Goal: Navigation & Orientation: Find specific page/section

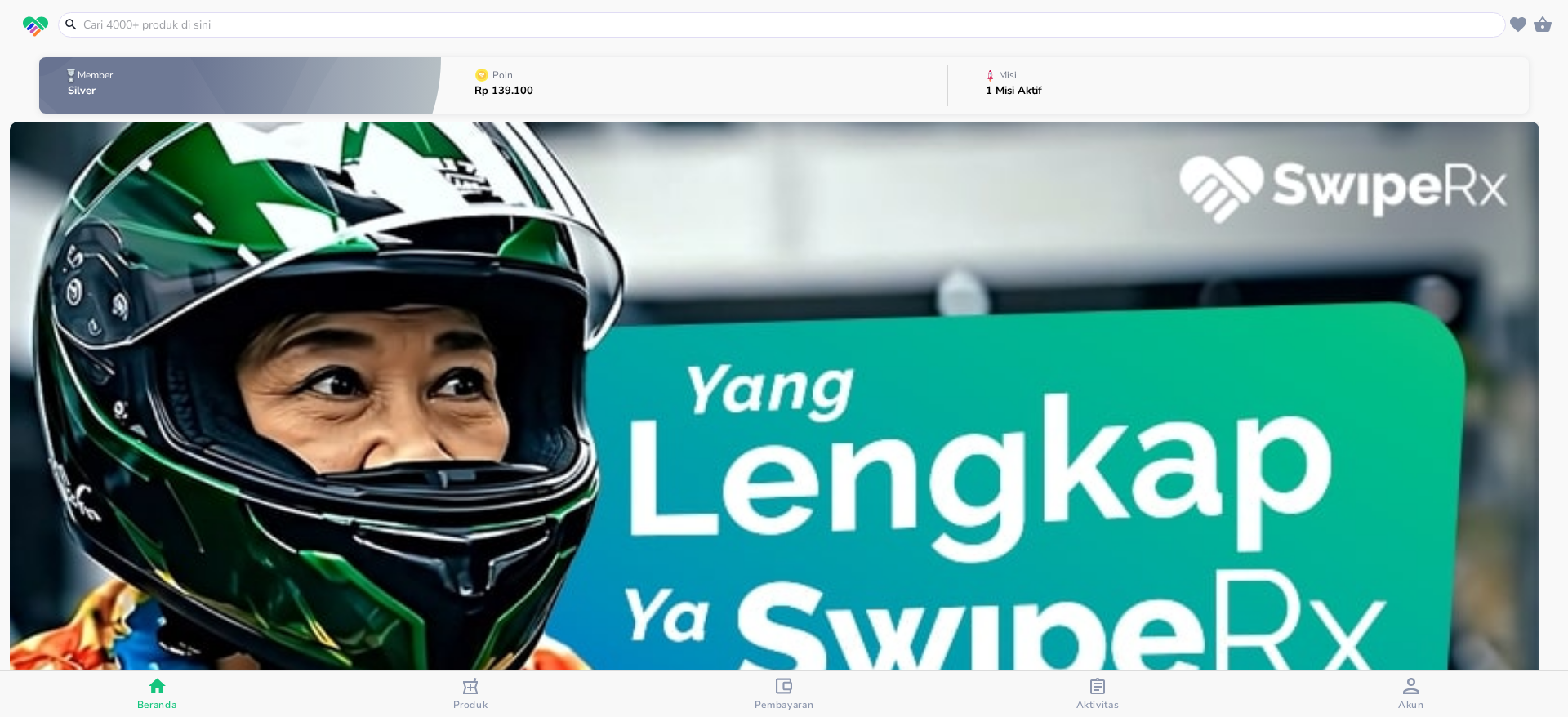
click at [1402, 682] on div "Akun" at bounding box center [1410, 694] width 26 height 34
